Goal: Task Accomplishment & Management: Use online tool/utility

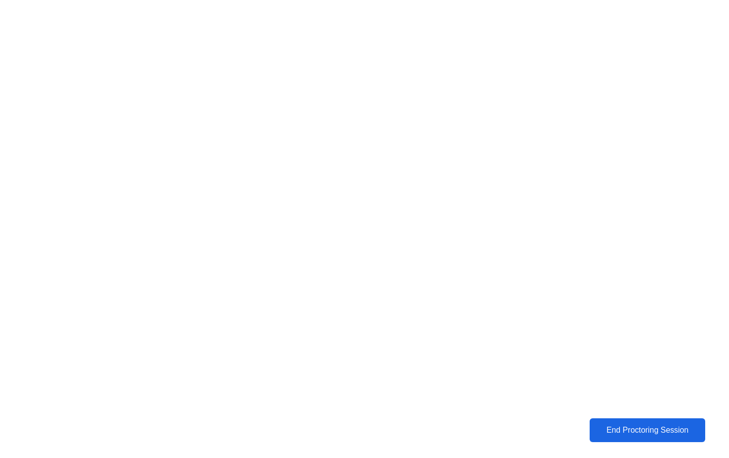
click at [672, 437] on button "End Proctoring Session" at bounding box center [647, 430] width 116 height 24
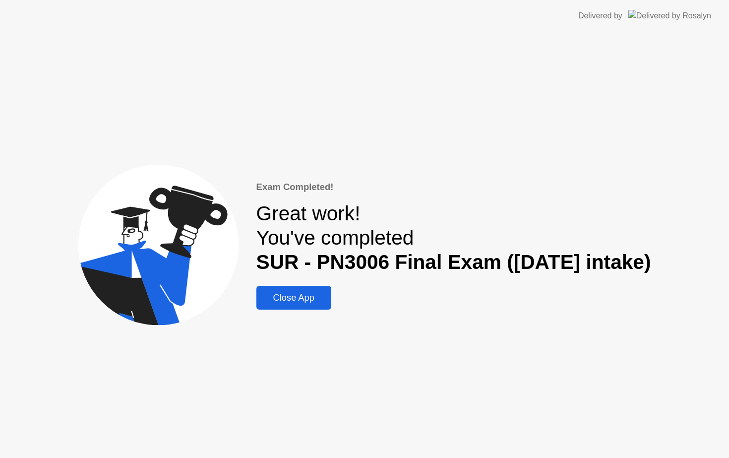
click at [287, 314] on div "Exam Completed! Great work! You've completed SUR - PN3006 Final Exam ([DATE] in…" at bounding box center [364, 245] width 729 height 426
click at [287, 312] on div "Exam Completed! Great work! You've completed SUR - PN3006 Final Exam ([DATE] in…" at bounding box center [364, 245] width 729 height 426
click at [299, 287] on button "Close App" at bounding box center [293, 298] width 75 height 24
